Goal: Task Accomplishment & Management: Complete application form

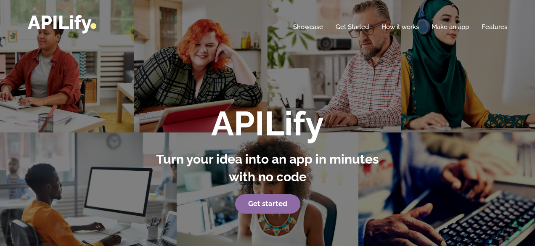
click at [272, 202] on strong "Get started" at bounding box center [267, 203] width 39 height 8
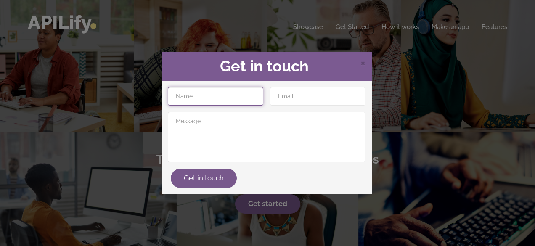
drag, startPoint x: 207, startPoint y: 95, endPoint x: 204, endPoint y: 98, distance: 4.8
click at [207, 95] on input "text" at bounding box center [215, 96] width 95 height 18
type input "EMILIO"
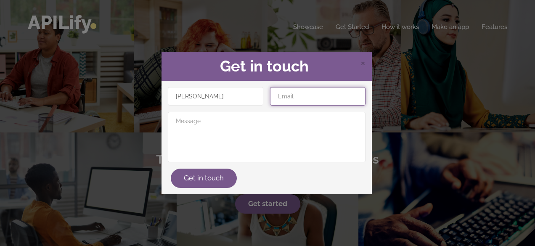
drag, startPoint x: 309, startPoint y: 92, endPoint x: 301, endPoint y: 100, distance: 11.3
click at [309, 92] on input "email" at bounding box center [317, 96] width 95 height 18
type input "eromeroat@gmail.coM"
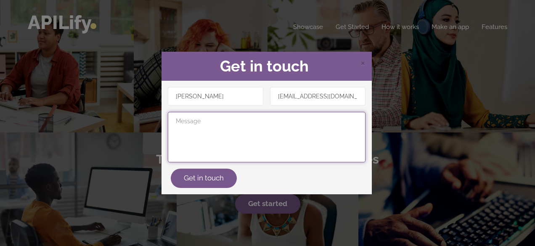
click at [224, 126] on textarea at bounding box center [267, 137] width 198 height 50
paste textarea "App para controlar pedidos donde pueda seleccionar tipo de pan (cantidades y pr…"
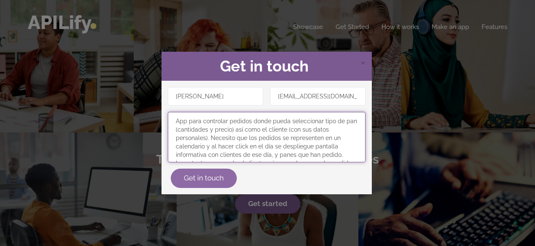
type textarea "App para controlar pedidos donde pueda seleccionar tipo de pan (cantidades y pr…"
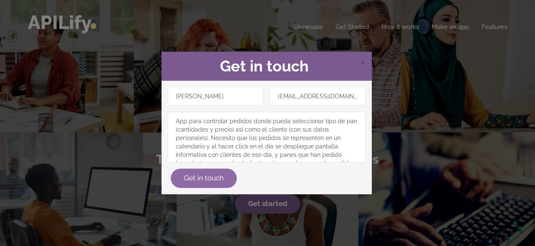
click at [213, 177] on button "Get in touch" at bounding box center [204, 178] width 66 height 19
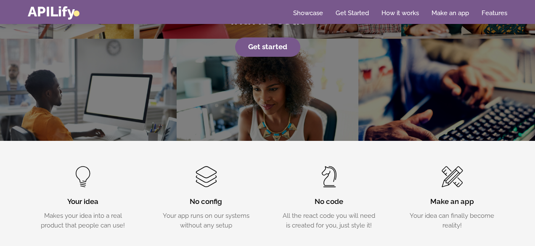
scroll to position [155, 0]
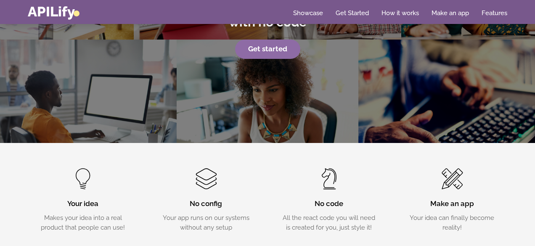
click at [271, 48] on strong "Get started" at bounding box center [267, 49] width 39 height 8
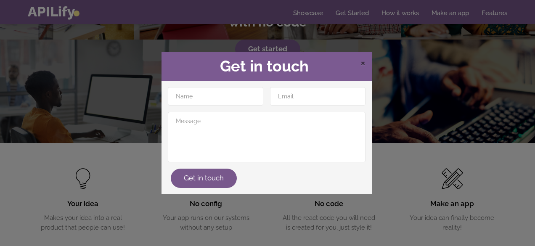
click at [362, 64] on span "×" at bounding box center [362, 62] width 5 height 13
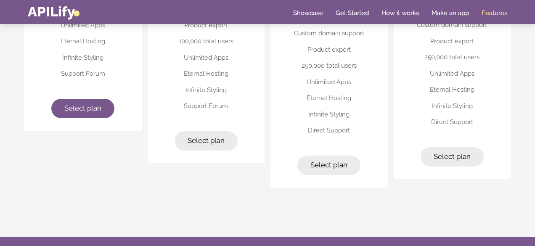
scroll to position [2171, 0]
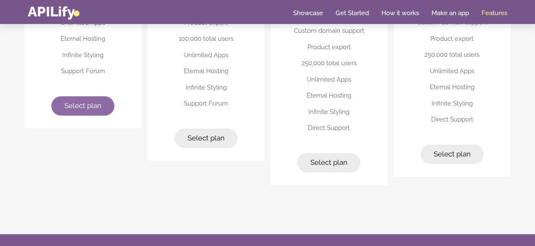
click at [82, 107] on span "Select plan" at bounding box center [82, 105] width 37 height 8
